Goal: Transaction & Acquisition: Purchase product/service

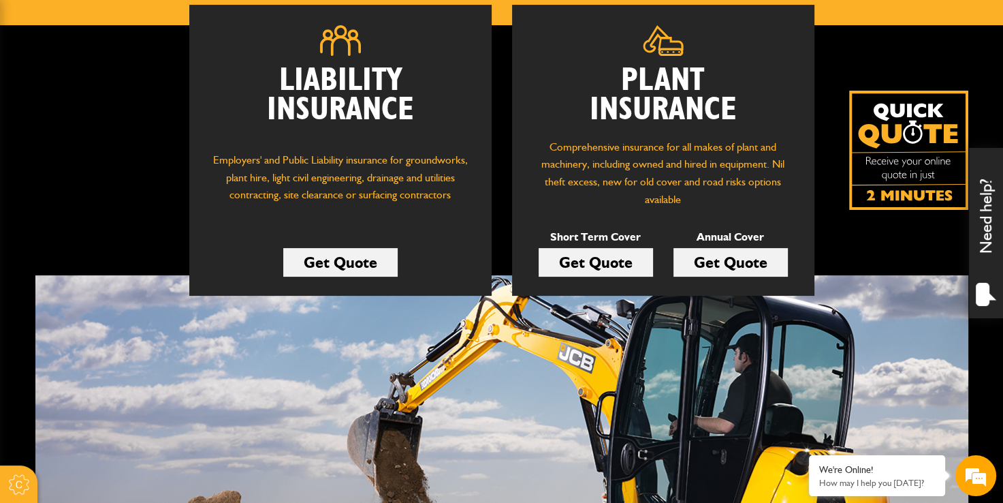
scroll to position [204, 0]
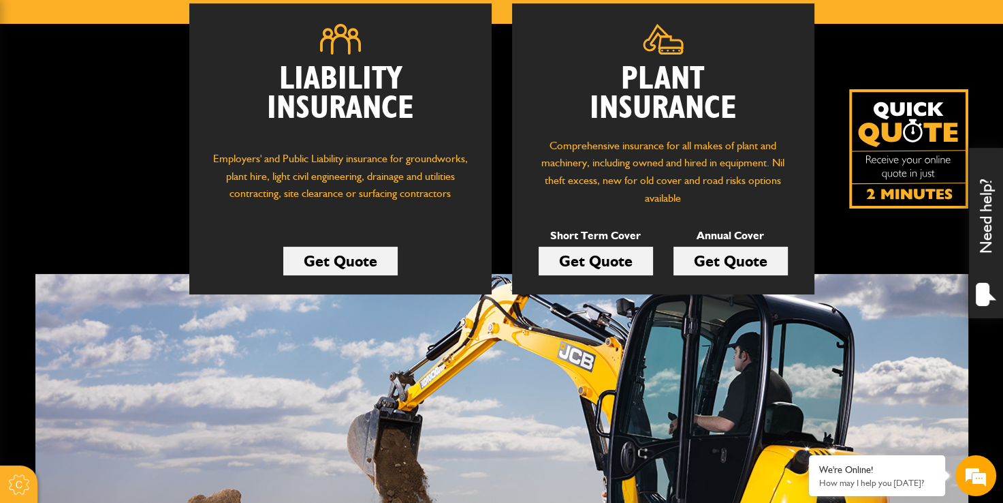
click at [590, 257] on link "Get Quote" at bounding box center [596, 261] width 114 height 29
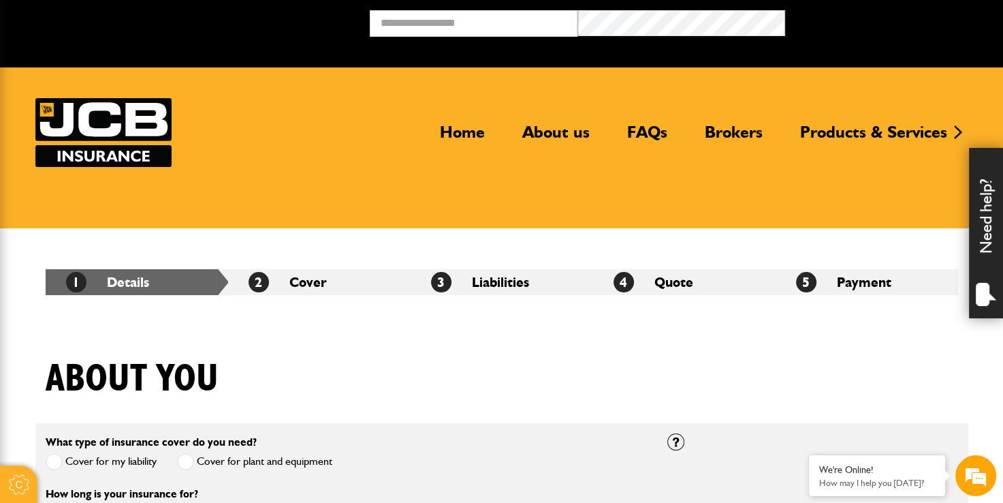
click at [782, 69] on div at bounding box center [663, 113] width 279 height 155
